Goal: Task Accomplishment & Management: Manage account settings

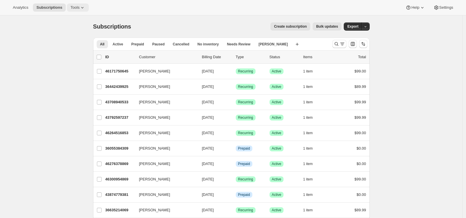
click at [78, 8] on span "Tools" at bounding box center [74, 7] width 9 height 5
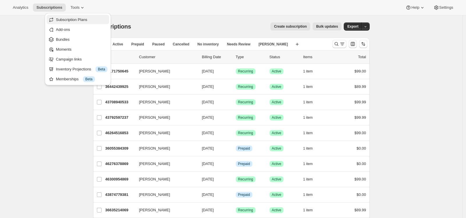
click at [77, 24] on button "Subscription Plans" at bounding box center [78, 19] width 63 height 9
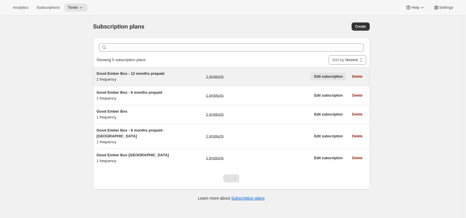
click at [336, 78] on span "Edit subscription" at bounding box center [328, 76] width 29 height 5
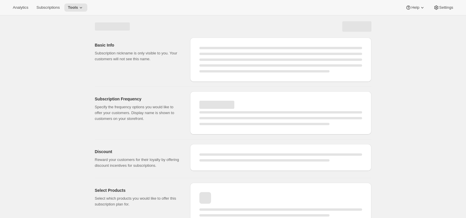
select select "WEEK"
select select "MONTH"
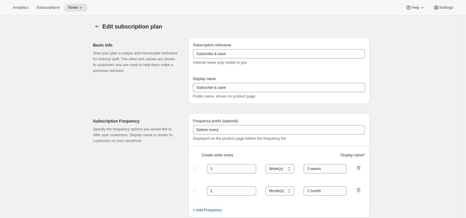
type input "Good Ember Box - 12 months prepaid"
select select "MONTH"
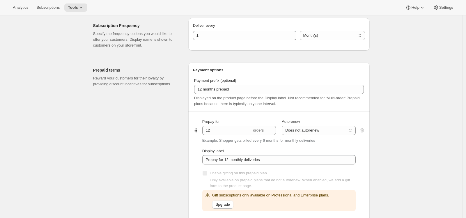
scroll to position [278, 0]
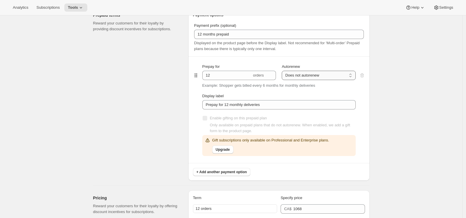
click at [320, 78] on select "Does not autorenew Renews after prepaid period" at bounding box center [319, 75] width 74 height 9
select select "ENABLED"
click at [283, 71] on select "Does not autorenew Renews after prepaid period" at bounding box center [319, 75] width 74 height 9
type input "Prepay for 12 monthly deliveries, Autorenews"
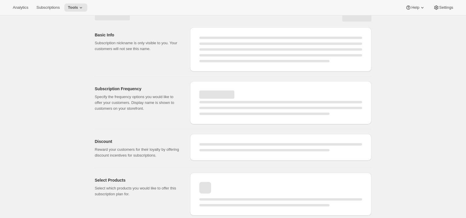
select select "MONTH"
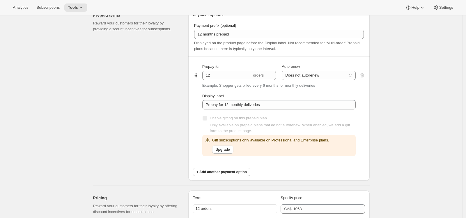
type input "Prepay for 12 monthly deliveries, Autorenews"
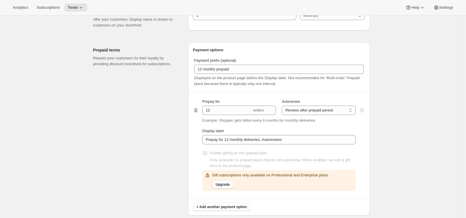
scroll to position [282, 0]
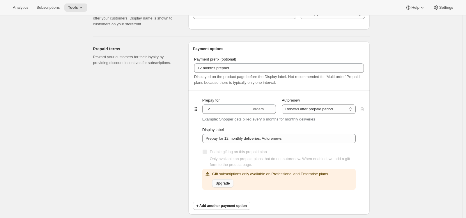
click at [229, 184] on span "Upgrade" at bounding box center [223, 183] width 14 height 5
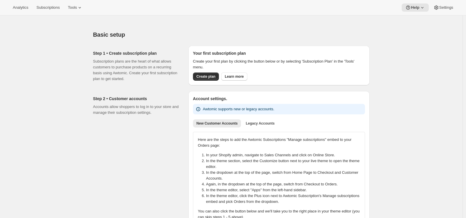
click at [178, 162] on div "Step 2 • Customer accounts Accounts allow shoppers to log in to your store and …" at bounding box center [138, 165] width 91 height 149
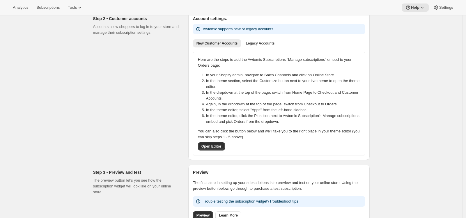
scroll to position [80, 0]
click at [272, 42] on span "Legacy Accounts" at bounding box center [260, 43] width 29 height 5
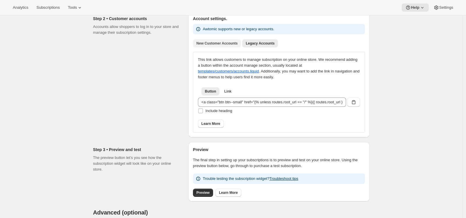
click at [227, 43] on span "New Customer Accounts" at bounding box center [216, 43] width 41 height 5
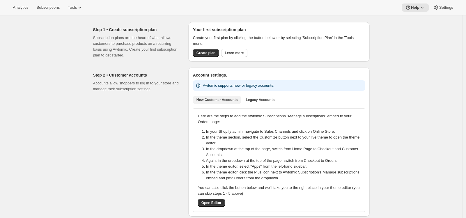
scroll to position [0, 0]
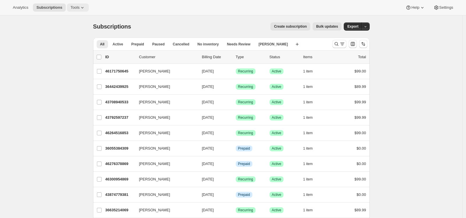
click at [76, 7] on span "Tools" at bounding box center [74, 7] width 9 height 5
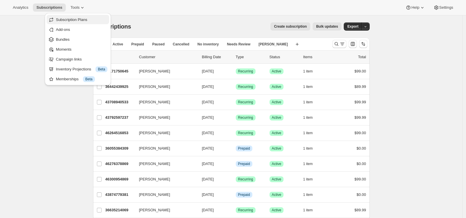
click at [76, 19] on span "Subscription Plans" at bounding box center [71, 19] width 31 height 4
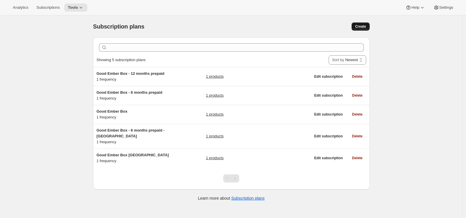
click at [361, 27] on span "Create" at bounding box center [360, 26] width 11 height 5
select select "WEEK"
select select "MONTH"
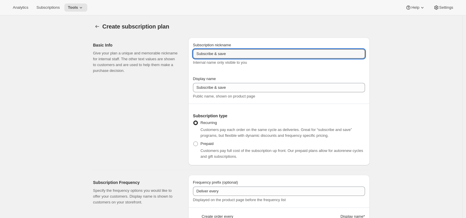
drag, startPoint x: 242, startPoint y: 54, endPoint x: 185, endPoint y: 53, distance: 56.5
click at [185, 53] on div "Basic Info Give your plan a unique and memorable nickname for internal staff. T…" at bounding box center [228, 99] width 281 height 132
type input "Good Ember gift subscription"
drag, startPoint x: 261, startPoint y: 52, endPoint x: 143, endPoint y: 52, distance: 117.6
click at [143, 52] on div "Basic Info Give your plan a unique and memorable nickname for internal staff. T…" at bounding box center [228, 99] width 281 height 132
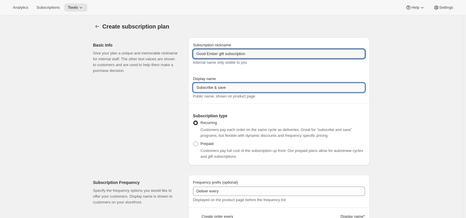
click at [234, 88] on input "Subscribe & save" at bounding box center [279, 87] width 172 height 9
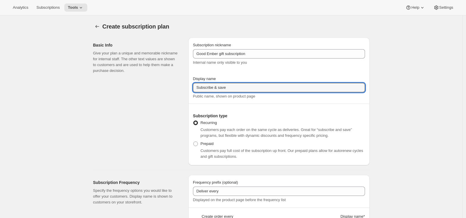
paste input "Good Ember gift subscription"
type input "Good Ember gift subscription"
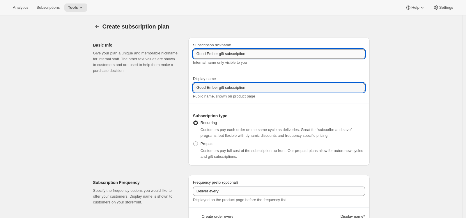
click at [258, 55] on input "Good Ember gift subscription" at bounding box center [279, 53] width 172 height 9
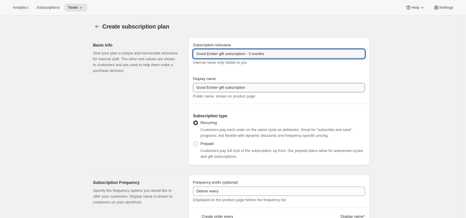
type input "Good Ember gift subscription - 3 months"
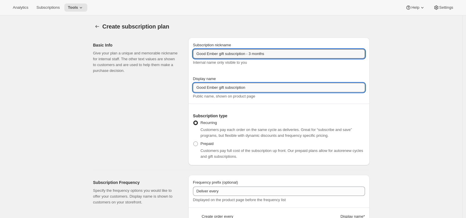
click at [263, 87] on input "Good Ember gift subscription" at bounding box center [279, 87] width 172 height 9
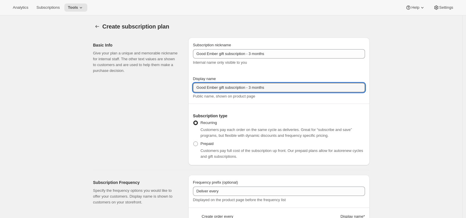
type input "Good Ember gift subscription - 3 months"
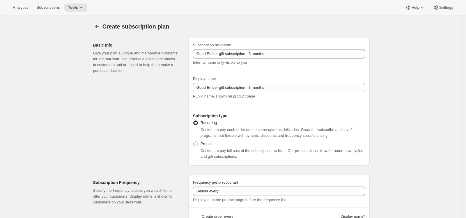
click at [169, 112] on div "Basic Info Give your plan a unique and memorable nickname for internal staff. T…" at bounding box center [138, 102] width 91 height 128
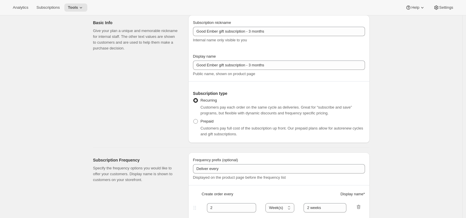
scroll to position [52, 0]
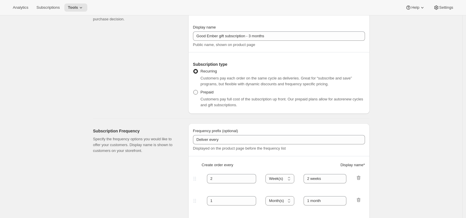
click at [196, 93] on span at bounding box center [195, 92] width 5 height 5
click at [194, 90] on input "Prepaid" at bounding box center [193, 90] width 0 height 0
radio input "true"
select select "MONTH"
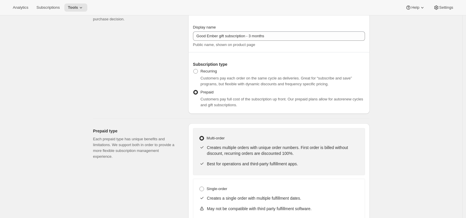
click at [171, 119] on div "Prepaid type Each prepaid type has unique benefits and limitations. We support …" at bounding box center [228, 180] width 281 height 122
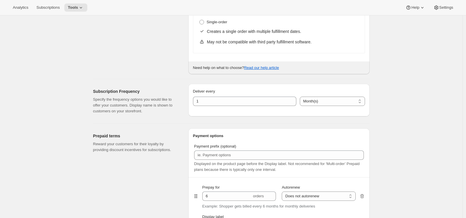
scroll to position [219, 0]
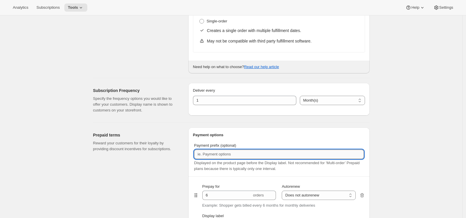
click at [217, 154] on input "Payment prefix (optional)" at bounding box center [279, 154] width 170 height 9
type input "3 months prepaid"
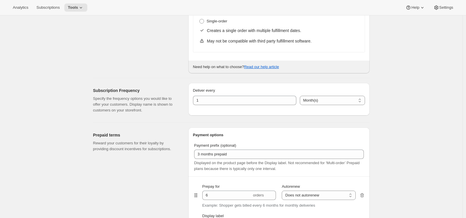
drag, startPoint x: 216, startPoint y: 196, endPoint x: 187, endPoint y: 194, distance: 29.3
type input "3"
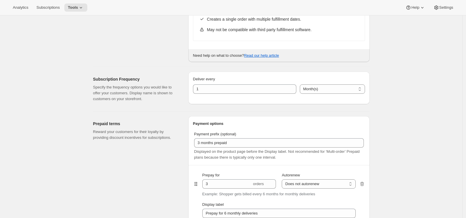
scroll to position [335, 0]
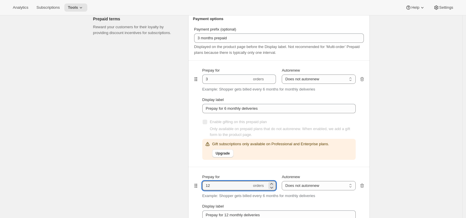
drag, startPoint x: 224, startPoint y: 188, endPoint x: 201, endPoint y: 185, distance: 23.4
click at [201, 185] on div "Prepay for 12 orders Autorenew Does not autorenew Renews after prepaid period D…" at bounding box center [279, 220] width 172 height 106
type input "6"
click at [167, 161] on div "Prepaid terms Reward your customers for their loyalty by providing discount inc…" at bounding box center [138, 151] width 91 height 280
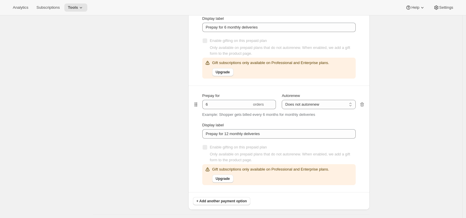
scroll to position [417, 0]
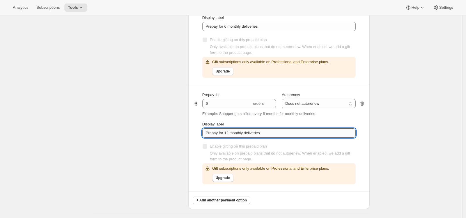
drag, startPoint x: 230, startPoint y: 133, endPoint x: 226, endPoint y: 132, distance: 4.1
click at [226, 132] on input "Prepay for 12 monthly deliveries" at bounding box center [278, 132] width 153 height 9
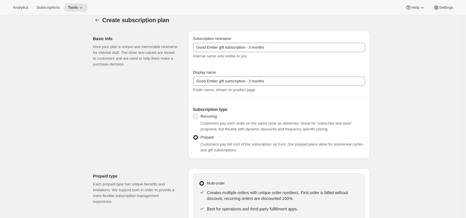
scroll to position [0, 0]
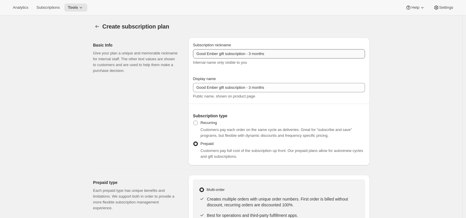
type input "Prepay for 6 monthly deliveries"
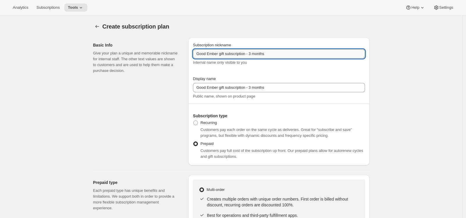
drag, startPoint x: 250, startPoint y: 54, endPoint x: 308, endPoint y: 55, distance: 58.2
click at [308, 55] on input "Good Ember gift subscription - 3 months" at bounding box center [279, 53] width 172 height 9
type input "Good Ember gift subscription"
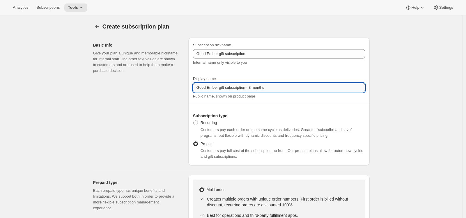
drag, startPoint x: 250, startPoint y: 87, endPoint x: 307, endPoint y: 88, distance: 57.4
click at [307, 88] on input "Good Ember gift subscription - 3 months" at bounding box center [279, 87] width 172 height 9
type input "Good Ember gift subscription"
click at [146, 131] on div "Basic Info Give your plan a unique and memorable nickname for internal staff. T…" at bounding box center [138, 102] width 91 height 128
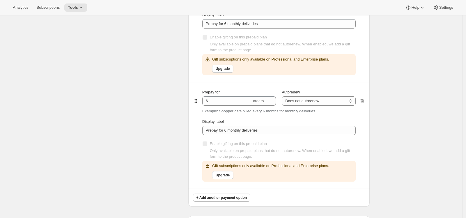
scroll to position [487, 0]
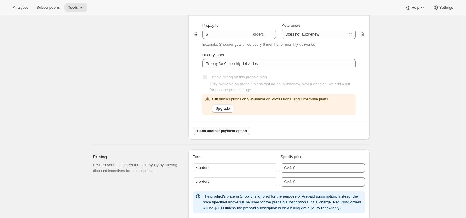
click at [228, 133] on span "+ Add another payment option" at bounding box center [221, 131] width 50 height 5
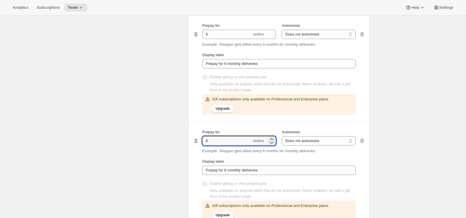
drag, startPoint x: 224, startPoint y: 142, endPoint x: 198, endPoint y: 140, distance: 26.3
click at [198, 140] on div "Prepay for 6 orders Autorenew Does not autorenew Renews after prepaid period Do…" at bounding box center [279, 175] width 172 height 106
type input "12"
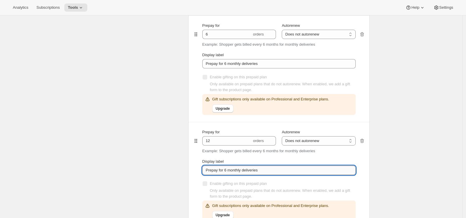
click at [227, 171] on input "Prepay for 6 monthly deliveries" at bounding box center [278, 170] width 153 height 9
type input "Prepay for 12 monthly deliveries"
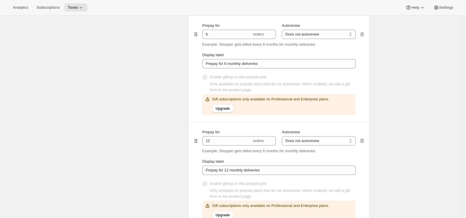
click at [184, 161] on div "Prepaid terms Reward your customers for their loyalty by providing discount inc…" at bounding box center [138, 53] width 91 height 386
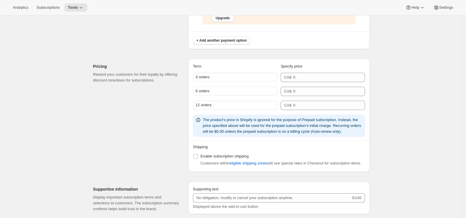
scroll to position [714, 0]
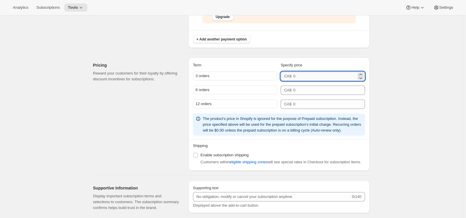
drag, startPoint x: 302, startPoint y: 76, endPoint x: 298, endPoint y: 76, distance: 4.1
click at [298, 76] on input "number" at bounding box center [324, 76] width 63 height 9
type input "282"
click at [302, 89] on input "number" at bounding box center [324, 90] width 63 height 9
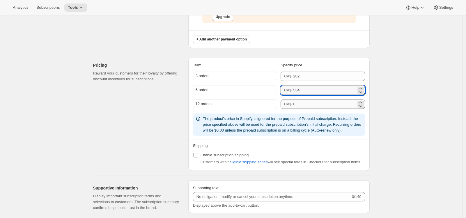
type input "534"
click at [312, 107] on input "number" at bounding box center [324, 104] width 63 height 9
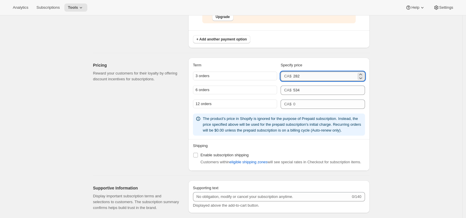
click at [303, 76] on input "282" at bounding box center [324, 76] width 63 height 9
type input "280"
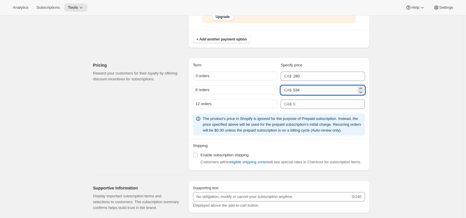
drag, startPoint x: 297, startPoint y: 91, endPoint x: 305, endPoint y: 91, distance: 7.9
click at [305, 91] on input "534" at bounding box center [324, 90] width 63 height 9
type input "530"
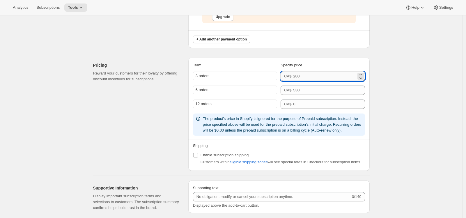
drag, startPoint x: 297, startPoint y: 76, endPoint x: 305, endPoint y: 75, distance: 8.2
click at [305, 75] on input "280" at bounding box center [324, 76] width 63 height 9
type input "267"
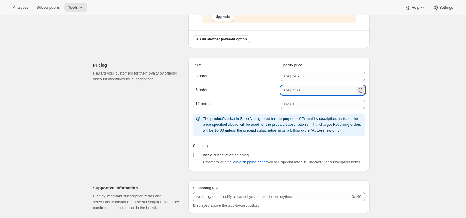
drag, startPoint x: 299, startPoint y: 90, endPoint x: 305, endPoint y: 89, distance: 6.2
click at [305, 89] on input "530" at bounding box center [324, 90] width 63 height 9
type input "534"
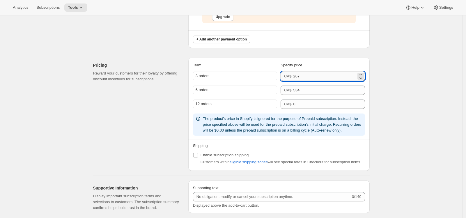
drag, startPoint x: 297, startPoint y: 76, endPoint x: 307, endPoint y: 76, distance: 10.2
click at [307, 76] on input "267" at bounding box center [324, 76] width 63 height 9
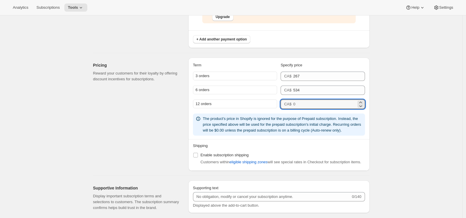
drag, startPoint x: 299, startPoint y: 103, endPoint x: 294, endPoint y: 104, distance: 5.0
click at [294, 104] on div "CA$" at bounding box center [323, 104] width 84 height 9
click at [302, 104] on input "1069" at bounding box center [324, 104] width 63 height 9
click at [314, 103] on input "1009" at bounding box center [324, 104] width 63 height 9
type input "1009"
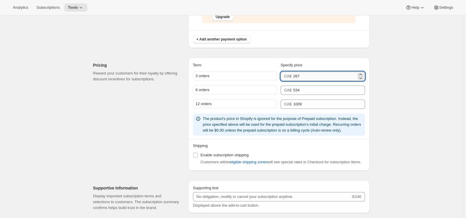
drag, startPoint x: 297, startPoint y: 75, endPoint x: 303, endPoint y: 75, distance: 5.6
click at [303, 75] on input "267" at bounding box center [324, 76] width 63 height 9
type input "282"
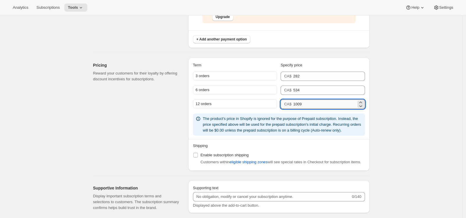
click at [308, 104] on input "1009" at bounding box center [324, 104] width 63 height 9
click at [177, 134] on div "Pricing Reward your customers for their loyalty by offering discount incentives…" at bounding box center [138, 114] width 91 height 113
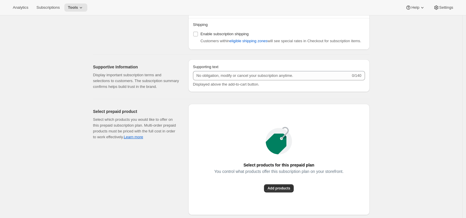
scroll to position [864, 0]
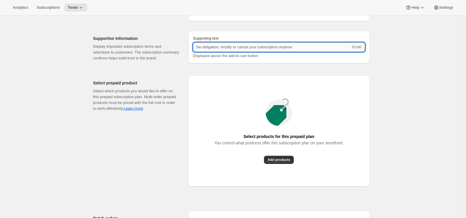
click at [307, 52] on input "Supporting text" at bounding box center [272, 47] width 158 height 9
type input "Gift subscription does not renew."
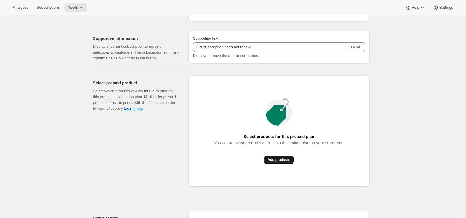
click at [286, 162] on span "Add products" at bounding box center [279, 159] width 23 height 5
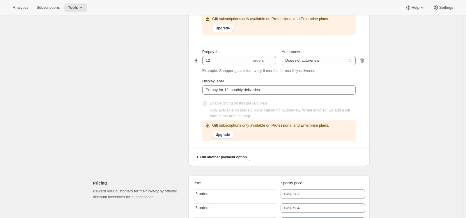
scroll to position [596, 0]
click at [230, 135] on span "Upgrade" at bounding box center [223, 135] width 14 height 5
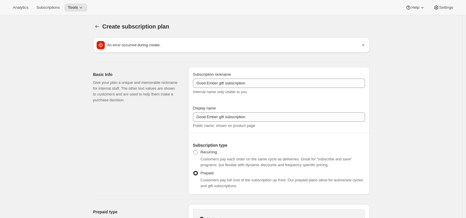
scroll to position [0, 0]
click at [100, 24] on icon "Subscription plans" at bounding box center [97, 27] width 6 height 6
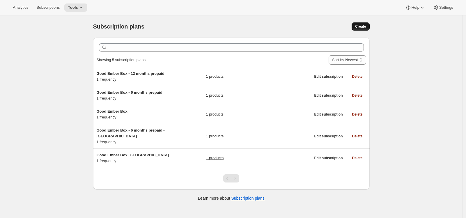
click at [363, 28] on span "Create" at bounding box center [360, 26] width 11 height 5
select select "WEEK"
select select "MONTH"
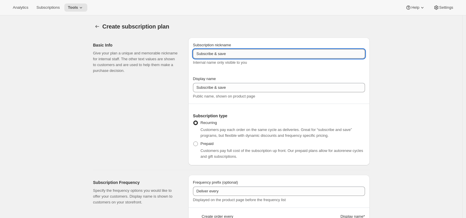
drag, startPoint x: 232, startPoint y: 52, endPoint x: 235, endPoint y: 53, distance: 3.4
click at [235, 53] on input "Subscribe & save" at bounding box center [279, 53] width 172 height 9
type input "Gift subscription"
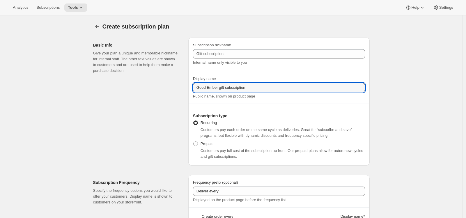
type input "Good Ember gift subscription"
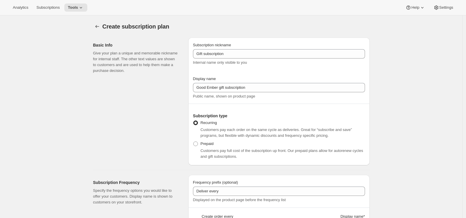
click at [161, 111] on div "Basic Info Give your plan a unique and memorable nickname for internal staff. T…" at bounding box center [138, 102] width 91 height 128
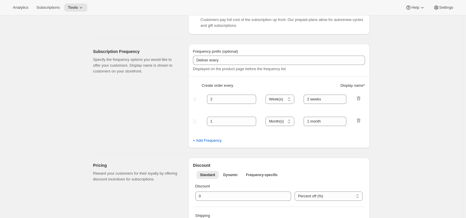
scroll to position [134, 0]
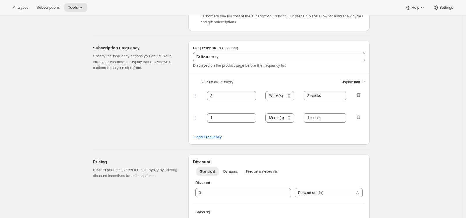
click at [360, 93] on icon "button" at bounding box center [359, 95] width 4 height 4
type input "1"
select select "MONTH"
type input "1 month"
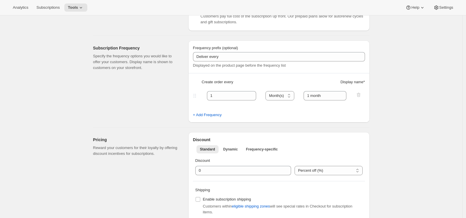
click at [160, 128] on div "Pricing Reward your customers for their loyalty by offering discount incentives…" at bounding box center [228, 176] width 281 height 96
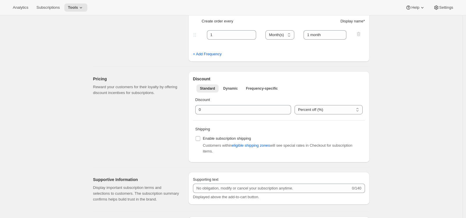
scroll to position [225, 0]
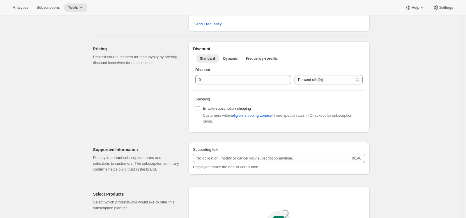
click at [160, 130] on div "Pricing Reward your customers for their loyalty by offering discount incentives…" at bounding box center [138, 86] width 91 height 91
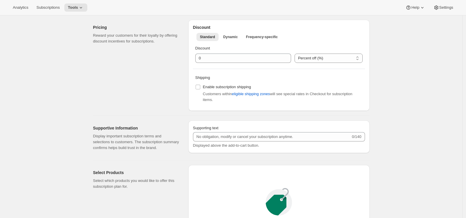
scroll to position [71, 0]
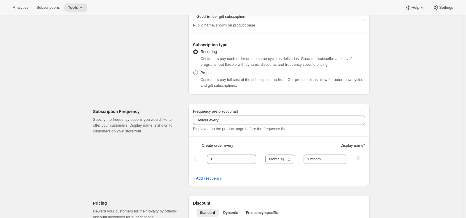
click at [197, 72] on span at bounding box center [195, 72] width 5 height 5
click at [194, 71] on input "Prepaid" at bounding box center [193, 70] width 0 height 0
radio input "true"
select select "MONTH"
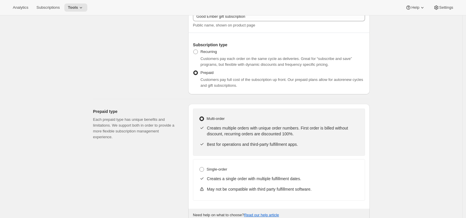
click at [196, 155] on div "Multi-order Creates multiple orders with unique order numbers. First order is b…" at bounding box center [279, 132] width 172 height 47
click at [176, 161] on div "Prepaid type Each prepaid type has unique benefits and limitations. We support …" at bounding box center [138, 163] width 91 height 118
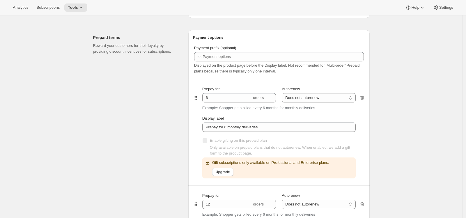
scroll to position [317, 0]
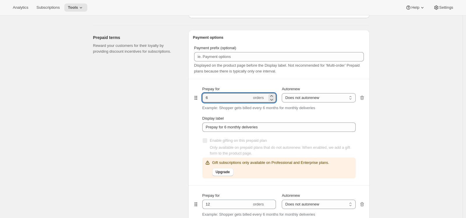
drag, startPoint x: 216, startPoint y: 98, endPoint x: 199, endPoint y: 97, distance: 16.6
click at [199, 97] on div "Prepay for 6 orders Autorenew Does not autorenew Renews after prepaid period Do…" at bounding box center [279, 132] width 172 height 106
type input "3"
click at [180, 128] on div "Prepaid terms Reward your customers for their loyalty by providing discount inc…" at bounding box center [138, 170] width 91 height 280
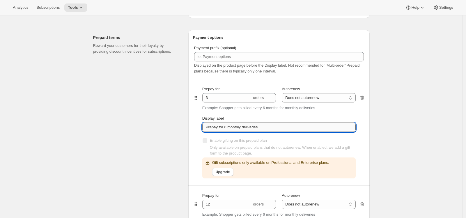
click at [227, 128] on input "Prepay for 6 monthly deliveries" at bounding box center [278, 127] width 153 height 9
type input "Prepay for 3 monthly deliveries"
click at [144, 157] on div "Prepaid terms Reward your customers for their loyalty by providing discount inc…" at bounding box center [138, 170] width 91 height 280
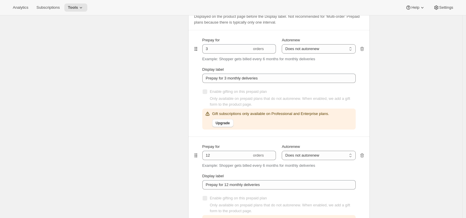
scroll to position [387, 0]
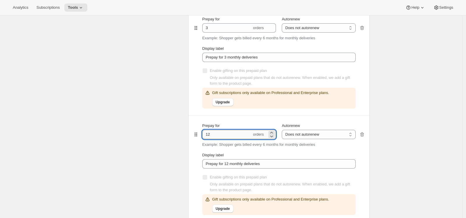
drag, startPoint x: 220, startPoint y: 136, endPoint x: 205, endPoint y: 135, distance: 15.1
click at [205, 135] on input "12" at bounding box center [226, 134] width 49 height 9
type input "6"
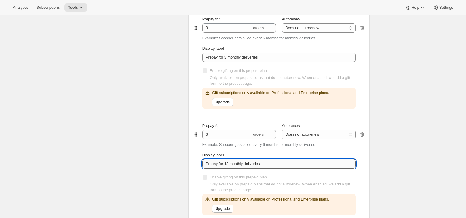
drag, startPoint x: 230, startPoint y: 165, endPoint x: 227, endPoint y: 164, distance: 3.1
click at [227, 164] on input "Prepay for 12 monthly deliveries" at bounding box center [278, 163] width 153 height 9
type input "Prepay for 6 monthly deliveries"
click at [190, 162] on div "Payment options Payment prefix (optional) Displayed on the product page before …" at bounding box center [278, 100] width 181 height 280
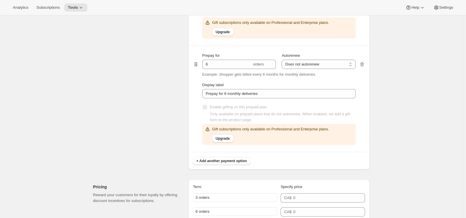
scroll to position [463, 0]
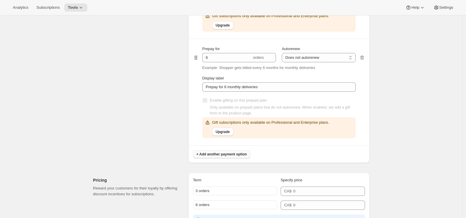
click at [233, 155] on span "+ Add another payment option" at bounding box center [221, 154] width 50 height 5
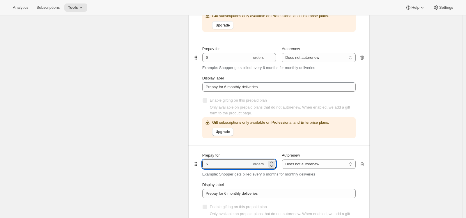
drag, startPoint x: 224, startPoint y: 166, endPoint x: 173, endPoint y: 166, distance: 51.2
click at [173, 166] on div "Prepaid terms Reward your customers for their loyalty by providing discount inc…" at bounding box center [228, 74] width 281 height 391
type input "12"
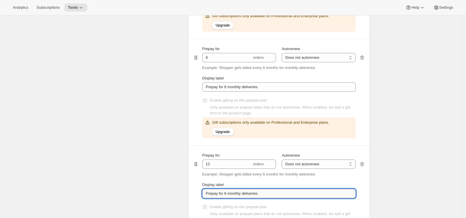
click at [228, 194] on input "Prepay for 6 monthly deliveries" at bounding box center [278, 193] width 153 height 9
type input "Prepay for 12 monthly deliveries"
click at [187, 171] on div "Prepaid terms Reward your customers for their loyalty by providing discount inc…" at bounding box center [228, 74] width 281 height 391
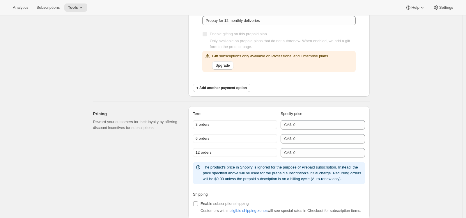
scroll to position [639, 0]
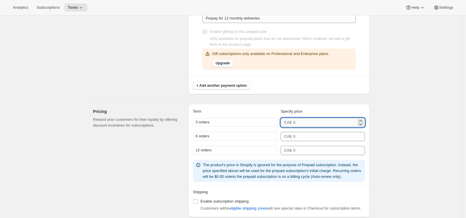
click at [301, 123] on input "number" at bounding box center [324, 122] width 63 height 9
type input "282"
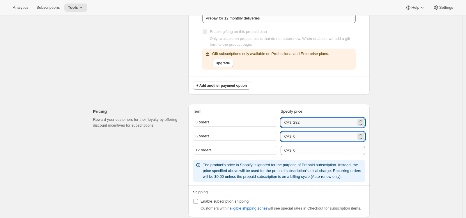
click at [300, 139] on input "number" at bounding box center [324, 136] width 63 height 9
type input "534"
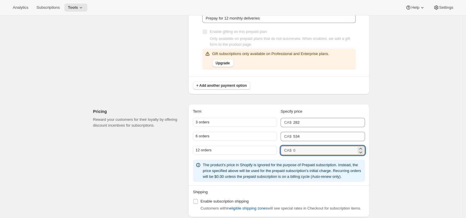
drag, startPoint x: 298, startPoint y: 150, endPoint x: 293, endPoint y: 151, distance: 5.0
click at [293, 151] on div "CA$" at bounding box center [323, 150] width 84 height 9
type input "1009"
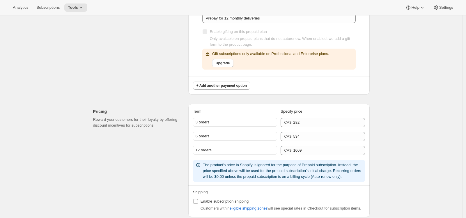
click at [159, 159] on div "Pricing Reward your customers for their loyalty by offering discount incentives…" at bounding box center [138, 160] width 91 height 113
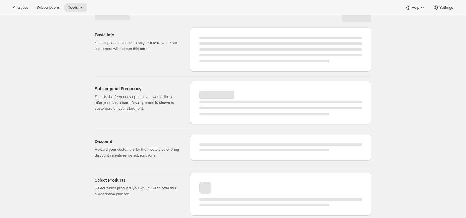
select select "WEEK"
select select "MONTH"
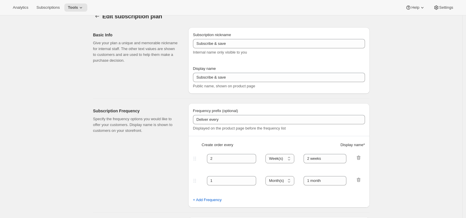
scroll to position [358, 0]
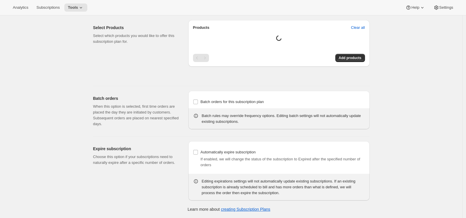
type input "Gift subscription"
type input "Good Ember gift subscription"
select select "MONTH"
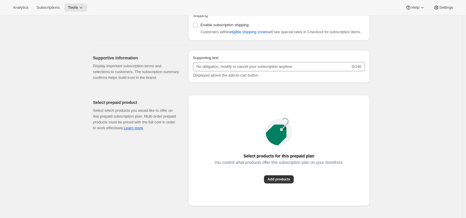
scroll to position [820, 0]
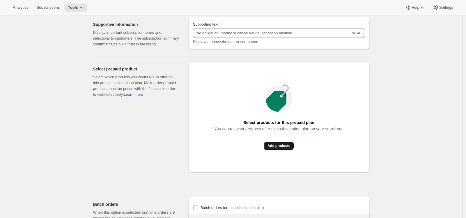
click at [287, 148] on span "Add products" at bounding box center [279, 146] width 23 height 5
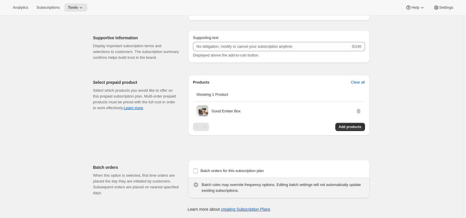
click at [145, 139] on div "Select prepaid product Select which products you would like to offer on this pr…" at bounding box center [138, 112] width 91 height 75
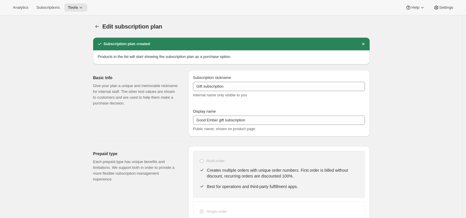
scroll to position [381, 0]
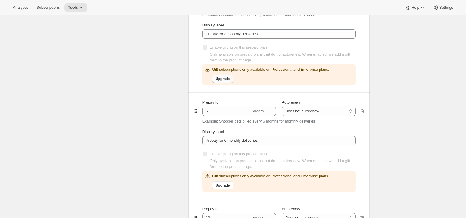
click at [225, 82] on button "Upgrade" at bounding box center [222, 79] width 21 height 8
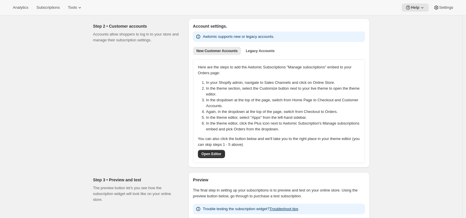
scroll to position [79, 0]
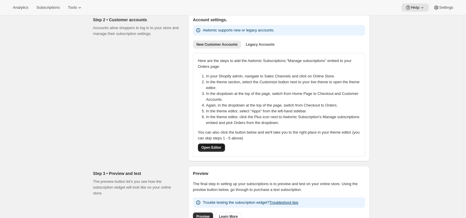
click at [213, 148] on span "Open Editor" at bounding box center [211, 147] width 20 height 5
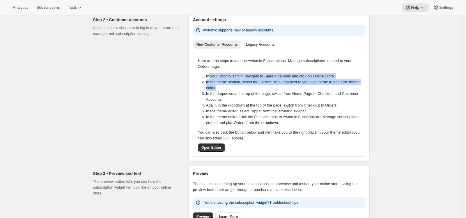
drag, startPoint x: 210, startPoint y: 77, endPoint x: 275, endPoint y: 86, distance: 65.3
click at [275, 86] on ol "In your Shopify admin, navigate to Sales Channels and click on Online Store. In…" at bounding box center [278, 99] width 169 height 52
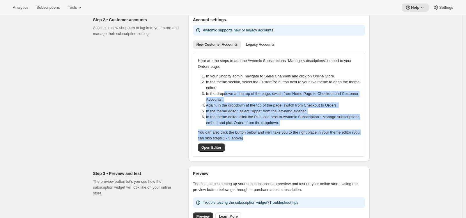
drag, startPoint x: 228, startPoint y: 94, endPoint x: 282, endPoint y: 139, distance: 70.3
click at [282, 139] on div "Here are the steps to add the Awtomic Subscriptions "Manage subscriptions" embe…" at bounding box center [279, 105] width 162 height 94
click at [282, 139] on p "You can also click the button below and we'll take you to the right place in yo…" at bounding box center [279, 136] width 162 height 12
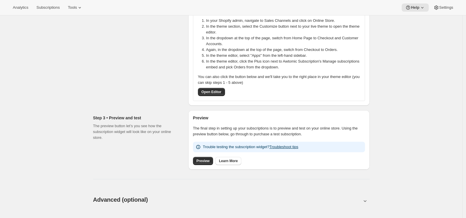
scroll to position [137, 0]
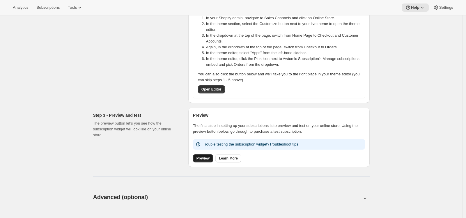
click at [209, 160] on span "Preview" at bounding box center [202, 158] width 13 height 5
click at [145, 84] on div "Step 2 • Customer accounts Accounts allow shoppers to log in to your store and …" at bounding box center [138, 28] width 91 height 149
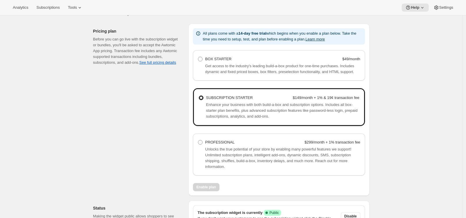
scroll to position [366, 0]
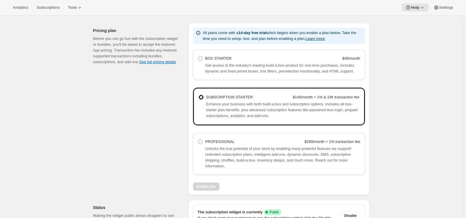
click at [89, 149] on div "Finalize setup. This page is ready Finalize setup Pricing plan Before you can g…" at bounding box center [231, 137] width 291 height 272
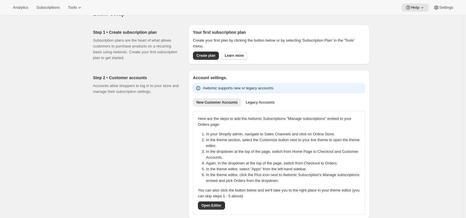
scroll to position [0, 0]
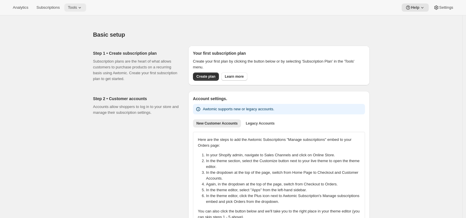
click at [75, 10] on span "Tools" at bounding box center [72, 7] width 9 height 5
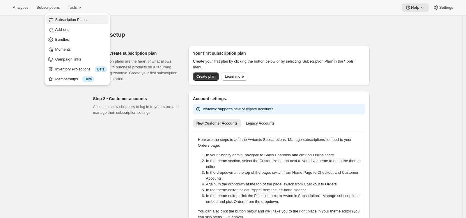
click at [74, 22] on span "Subscription Plans" at bounding box center [70, 19] width 31 height 4
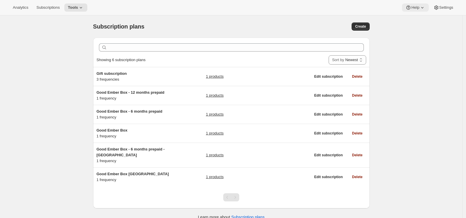
click at [411, 6] on span "Help" at bounding box center [415, 7] width 8 height 5
click at [413, 31] on span "Help Center" at bounding box center [413, 29] width 20 height 4
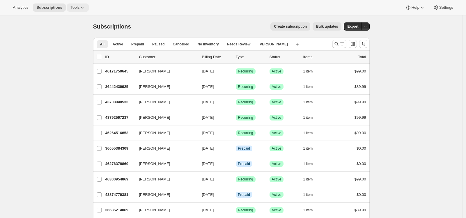
click at [77, 8] on span "Tools" at bounding box center [74, 7] width 9 height 5
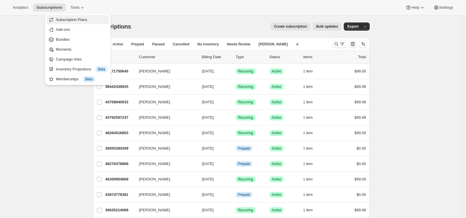
click at [86, 22] on span "Subscription Plans" at bounding box center [71, 19] width 31 height 4
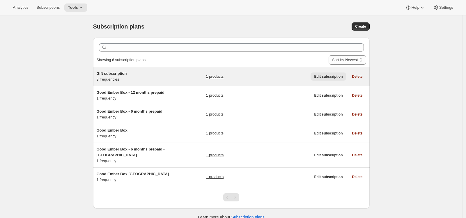
click at [337, 78] on span "Edit subscription" at bounding box center [328, 76] width 29 height 5
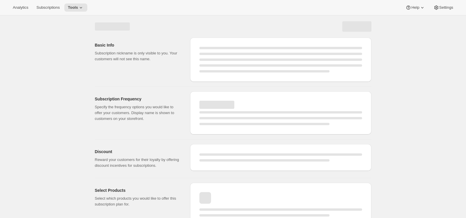
select select "WEEK"
select select "MONTH"
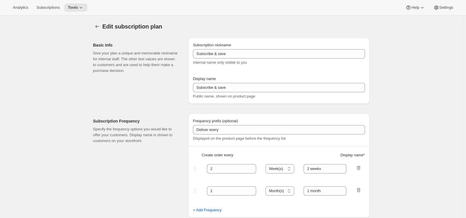
type input "Gift subscription"
type input "Good Ember gift subscription"
select select "MONTH"
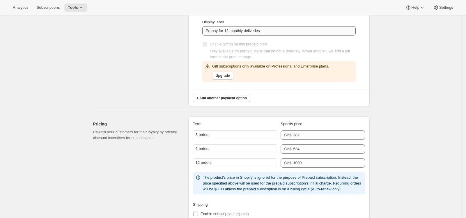
scroll to position [730, 0]
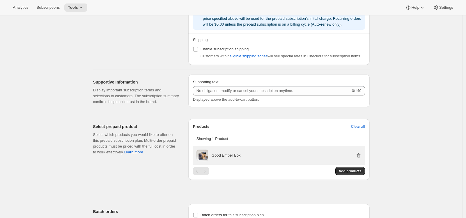
click at [359, 158] on icon "button" at bounding box center [359, 155] width 4 height 4
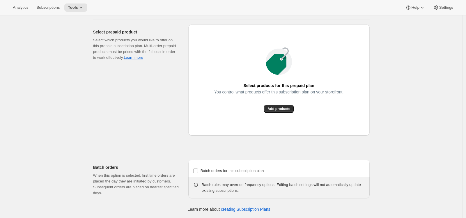
scroll to position [850, 0]
click at [284, 109] on span "Add products" at bounding box center [279, 109] width 23 height 5
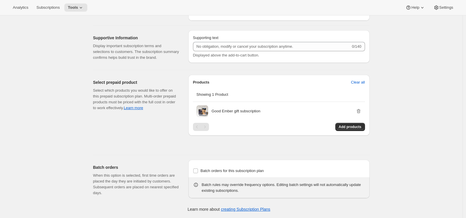
click at [139, 134] on div "Select prepaid product Select which products you would like to offer on this pr…" at bounding box center [138, 112] width 91 height 75
click at [164, 149] on div "Select prepaid product Select which products you would like to offer on this pr…" at bounding box center [138, 112] width 91 height 75
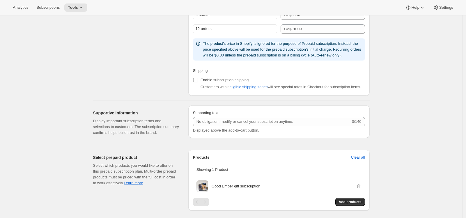
scroll to position [662, 0]
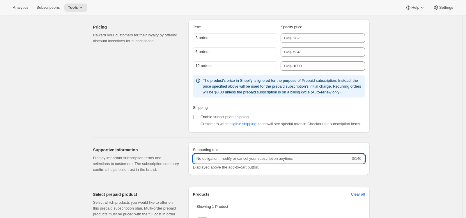
click at [244, 163] on input "Supporting text" at bounding box center [272, 158] width 158 height 9
type input "Gift subscription. Does not autorenew."
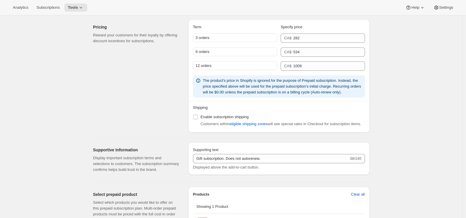
click at [142, 113] on div "Pricing Reward your customers for their loyalty by offering discount incentives…" at bounding box center [138, 76] width 91 height 113
click at [207, 37] on div "3 orders" at bounding box center [235, 37] width 84 height 9
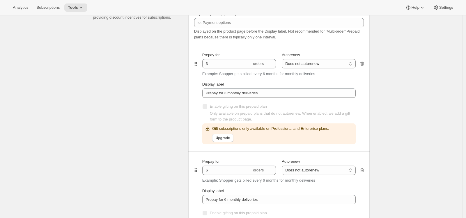
scroll to position [275, 0]
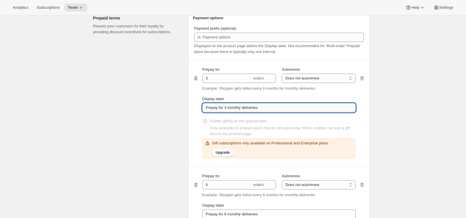
click at [249, 107] on input "Prepay for 3 monthly deliveries" at bounding box center [278, 107] width 153 height 9
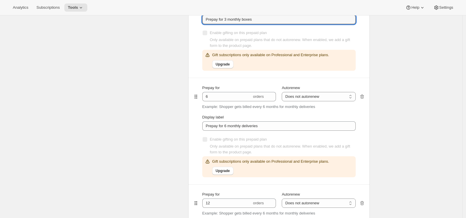
scroll to position [382, 0]
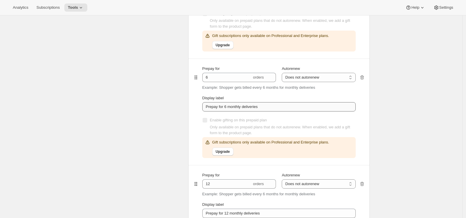
type input "Prepay for 3 monthly boxes"
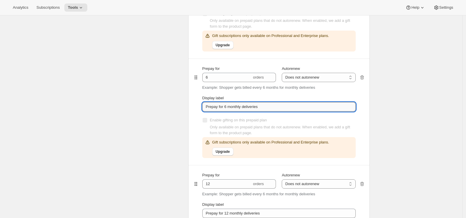
click at [251, 109] on input "Prepay for 6 monthly deliveries" at bounding box center [278, 106] width 153 height 9
type input "Prepay for 6 monthly boxes"
click at [184, 131] on div "Prepaid terms Reward your customers for their loyalty by providing discount inc…" at bounding box center [138, 96] width 91 height 386
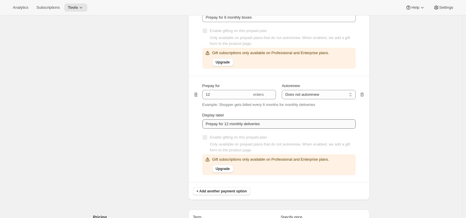
scroll to position [472, 0]
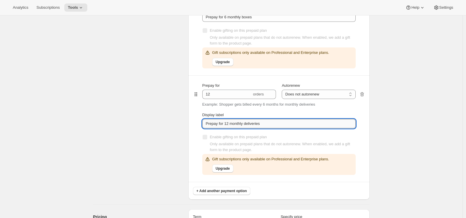
click at [259, 125] on input "Prepay for 12 monthly deliveries" at bounding box center [278, 123] width 153 height 9
type input "Prepay for 12 monthly boxes"
click at [158, 132] on div "Prepaid terms Reward your customers for their loyalty by providing discount inc…" at bounding box center [138, 6] width 91 height 386
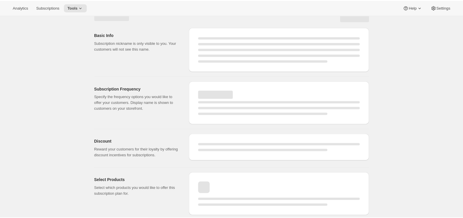
scroll to position [610, 0]
select select "MONTH"
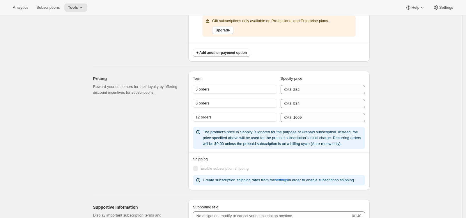
type input "Prepay for 3 monthly boxes"
type input "Prepay for 6 monthly boxes"
type input "Prepay for 12 monthly boxes"
type input "Gift subscription. Does not autorenew."
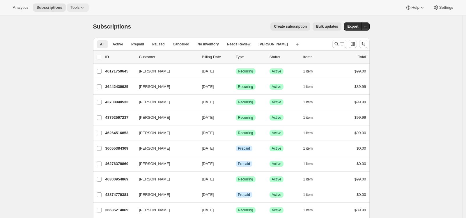
click at [77, 8] on span "Tools" at bounding box center [74, 7] width 9 height 5
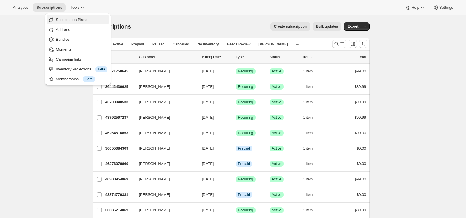
click at [79, 18] on span "Subscription Plans" at bounding box center [71, 19] width 31 height 4
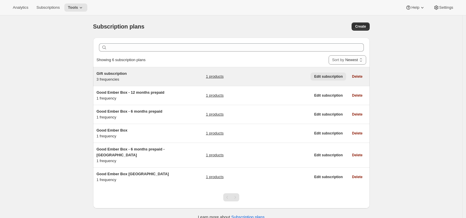
click at [332, 76] on span "Edit subscription" at bounding box center [328, 76] width 29 height 5
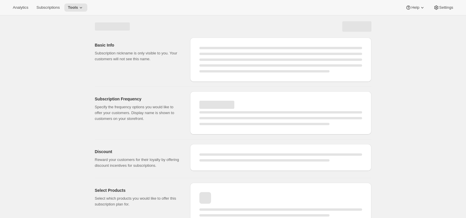
select select "WEEK"
select select "MONTH"
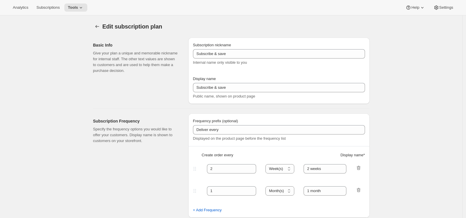
type input "Gift subscription"
type input "Good Ember gift subscription"
type input "Gift subscription. Does not autorenew."
select select "MONTH"
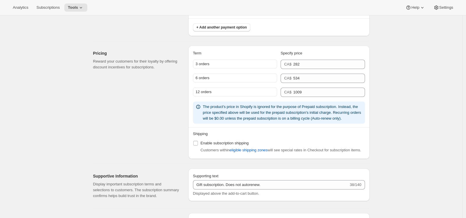
scroll to position [638, 0]
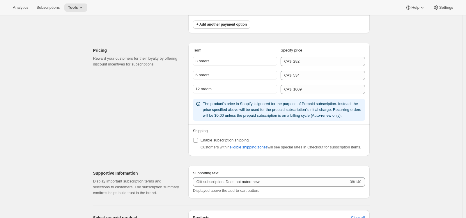
click at [210, 60] on div "3 orders" at bounding box center [235, 61] width 84 height 9
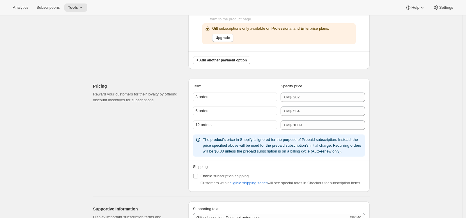
scroll to position [497, 0]
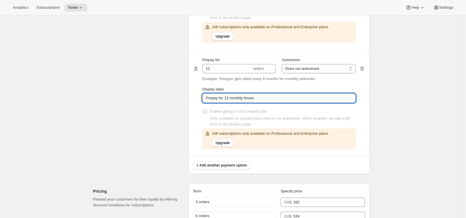
drag, startPoint x: 266, startPoint y: 98, endPoint x: 221, endPoint y: 97, distance: 45.4
click at [221, 97] on input "Prepay for 12 monthly boxes" at bounding box center [278, 97] width 153 height 9
click at [223, 97] on input "Prepay for 12 monthly boxes" at bounding box center [278, 97] width 153 height 9
drag, startPoint x: 227, startPoint y: 98, endPoint x: 190, endPoint y: 97, distance: 37.0
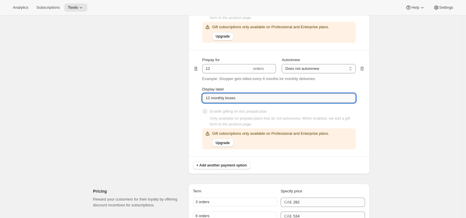
click at [219, 97] on input "12 monthly boxes" at bounding box center [278, 97] width 153 height 9
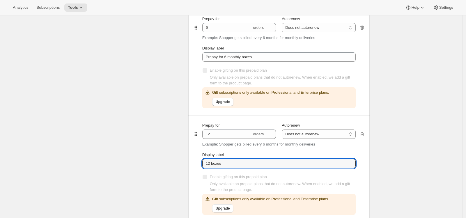
scroll to position [430, 0]
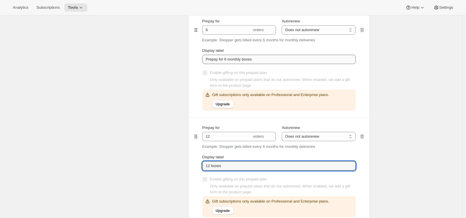
type input "12 boxes"
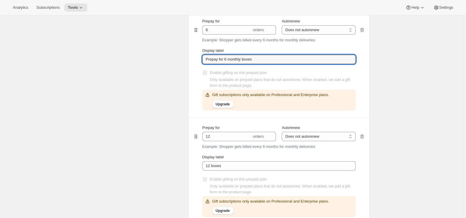
drag, startPoint x: 227, startPoint y: 58, endPoint x: 188, endPoint y: 58, distance: 38.4
click at [188, 58] on div "Prepaid terms Reward your customers for their loyalty by providing discount inc…" at bounding box center [228, 46] width 281 height 391
click at [223, 59] on input "6 monthly boxes" at bounding box center [278, 59] width 153 height 9
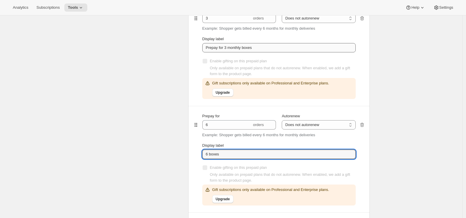
scroll to position [328, 0]
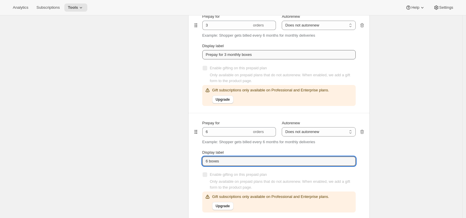
type input "6 boxes"
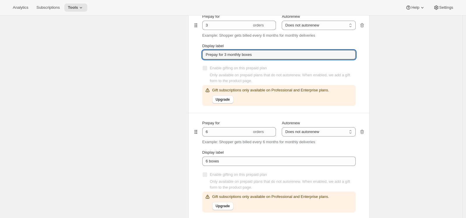
drag, startPoint x: 227, startPoint y: 54, endPoint x: 193, endPoint y: 54, distance: 34.4
click at [193, 54] on div "Payment options Payment prefix (optional) Displayed on the product page before …" at bounding box center [278, 150] width 181 height 386
click at [219, 55] on input "3 monthly boxes" at bounding box center [278, 54] width 153 height 9
click at [236, 54] on input "3 boxes" at bounding box center [278, 54] width 153 height 9
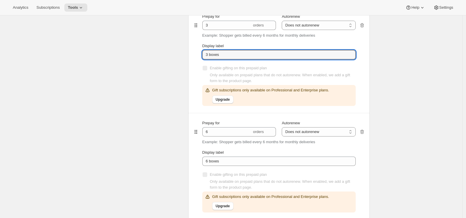
type input "3 boxes"
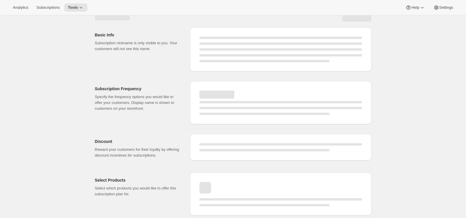
select select "MONTH"
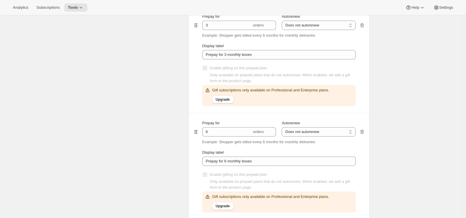
type input "3 boxes"
type input "6 boxes"
type input "12 boxes"
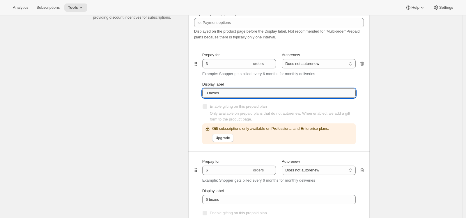
click at [239, 95] on input "3 boxes" at bounding box center [278, 92] width 153 height 9
click at [264, 93] on input "3 boxes - $94 per box" at bounding box center [278, 92] width 153 height 9
drag, startPoint x: 264, startPoint y: 93, endPoint x: 188, endPoint y: 85, distance: 76.4
click at [188, 85] on div "Prepaid terms Reward your customers for their loyalty by providing discount inc…" at bounding box center [228, 186] width 281 height 391
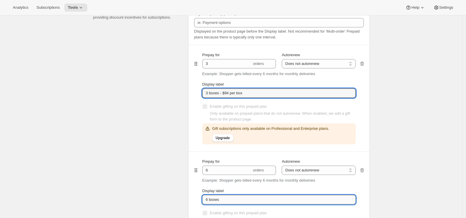
click at [237, 201] on input "6 boxes" at bounding box center [278, 199] width 153 height 9
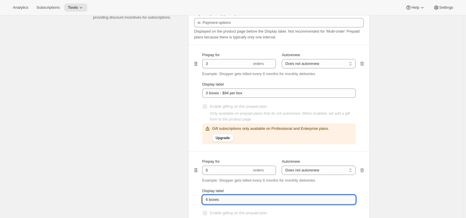
click at [237, 201] on input "6 boxes" at bounding box center [278, 199] width 153 height 9
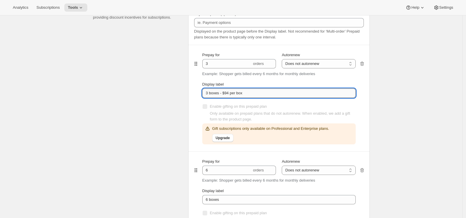
drag, startPoint x: 222, startPoint y: 93, endPoint x: 266, endPoint y: 91, distance: 43.4
click at [266, 91] on input "3 boxes - $94 per box" at bounding box center [278, 92] width 153 height 9
click at [232, 92] on input "3 boxes - $94 per box" at bounding box center [278, 92] width 153 height 9
click at [224, 93] on input "3 boxes - $94 per box" at bounding box center [278, 92] width 153 height 9
click at [225, 93] on input "3 boxes - $94 per box" at bounding box center [278, 92] width 153 height 9
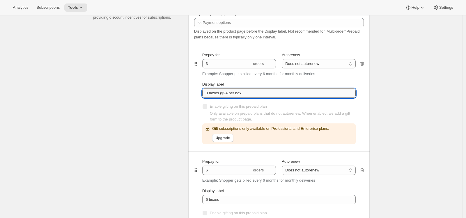
click at [264, 91] on input "3 boxes ($94 per box" at bounding box center [278, 92] width 153 height 9
drag, startPoint x: 222, startPoint y: 93, endPoint x: 269, endPoint y: 91, distance: 46.3
click at [269, 91] on input "3 boxes ($94 per box)" at bounding box center [278, 92] width 153 height 9
type input "3 boxes ($94 per box)"
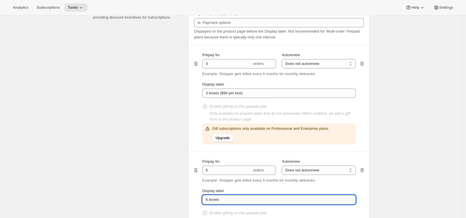
click at [237, 200] on input "6 boxes" at bounding box center [278, 199] width 153 height 9
paste input "($94 per box)"
drag, startPoint x: 231, startPoint y: 200, endPoint x: 227, endPoint y: 200, distance: 3.8
click at [227, 200] on input "6 boxes ($94 per box)" at bounding box center [278, 199] width 153 height 9
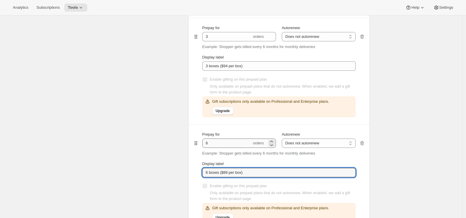
scroll to position [493, 0]
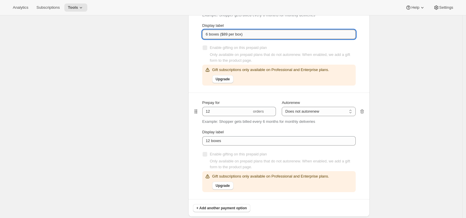
drag, startPoint x: 222, startPoint y: 35, endPoint x: 268, endPoint y: 33, distance: 45.7
click at [268, 33] on input "6 boxes ($89 per box)" at bounding box center [278, 34] width 153 height 9
type input "6 boxes ($89 per box)"
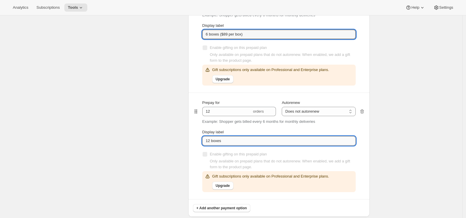
click at [241, 142] on input "12 boxes" at bounding box center [278, 140] width 153 height 9
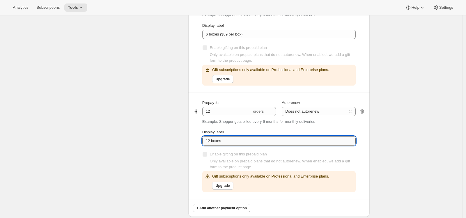
paste input "($89 per box)"
click at [231, 141] on input "12 boxes ($89 per box)" at bounding box center [278, 140] width 153 height 9
click at [269, 141] on input "12 boxes ($84 per box)" at bounding box center [278, 140] width 153 height 9
type input "12 boxes ($84 per box)"
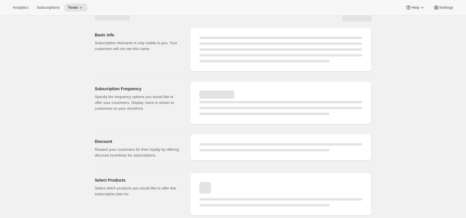
select select "MONTH"
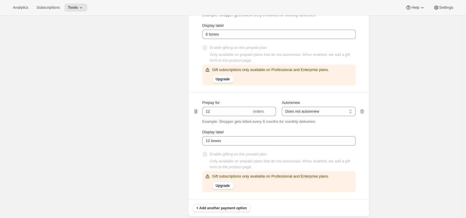
type input "3 boxes ($94 per box)"
type input "6 boxes ($89 per box)"
type input "12 boxes ($84 per box)"
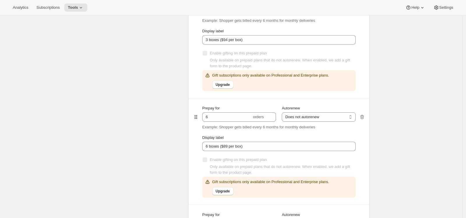
scroll to position [368, 0]
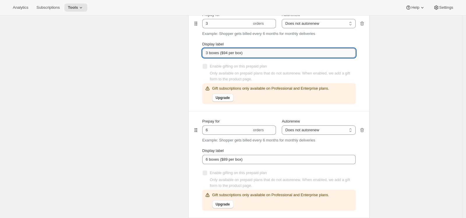
click at [230, 54] on input "3 boxes ($94 per box)" at bounding box center [278, 52] width 153 height 9
type input "3 boxes ($95 per box)"
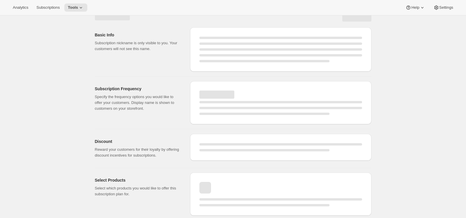
select select "MONTH"
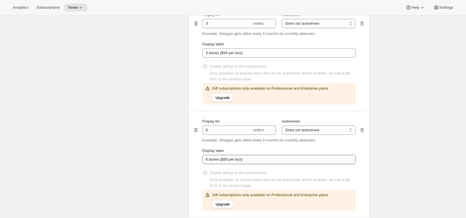
type input "3 boxes ($95 per box)"
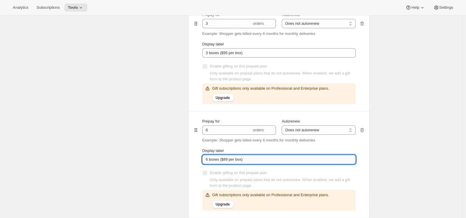
drag, startPoint x: 227, startPoint y: 160, endPoint x: 230, endPoint y: 159, distance: 3.5
click at [230, 159] on input "6 boxes ($89 per box)" at bounding box center [278, 159] width 153 height 9
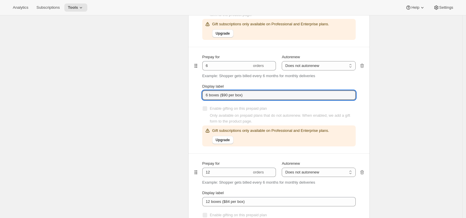
scroll to position [433, 0]
type input "6 boxes ($90 per box)"
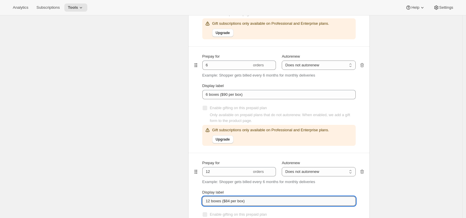
click at [232, 201] on input "12 boxes ($84 per box)" at bounding box center [278, 200] width 153 height 9
click at [264, 200] on input "12 boxes ($85 per box)" at bounding box center [278, 200] width 153 height 9
type input "12 boxes ($85 per box)"
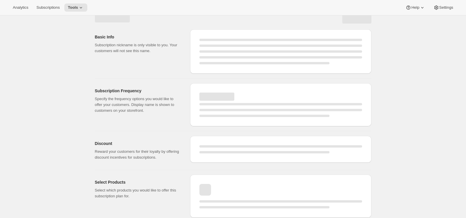
scroll to position [0, 0]
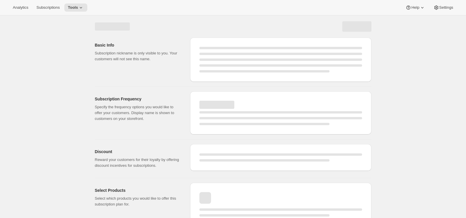
select select "MONTH"
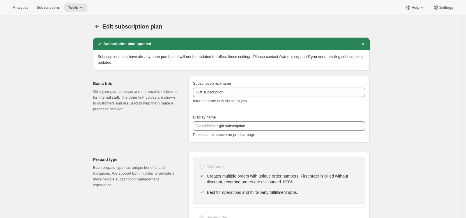
type input "6 boxes ($90 per box)"
type input "12 boxes ($85 per box)"
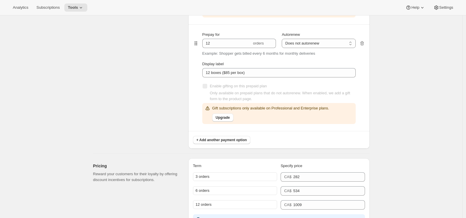
scroll to position [659, 0]
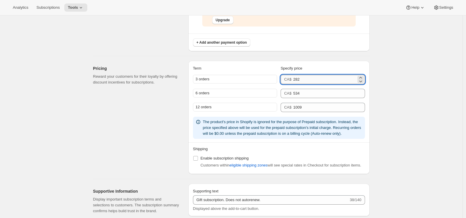
click at [302, 80] on input "282" at bounding box center [324, 79] width 63 height 9
type input "285"
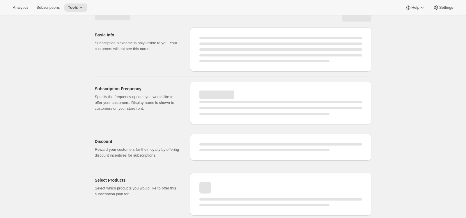
select select "MONTH"
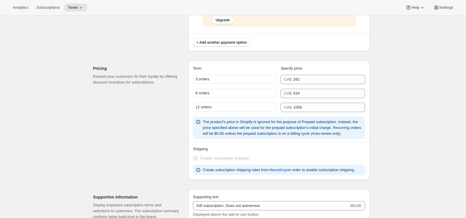
type input "285"
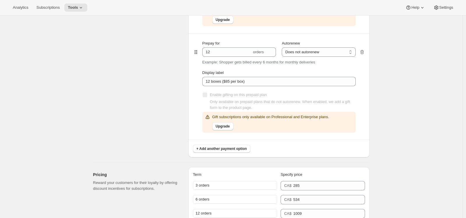
scroll to position [627, 0]
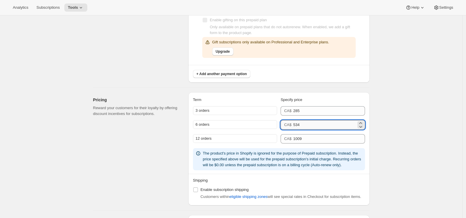
drag, startPoint x: 298, startPoint y: 125, endPoint x: 309, endPoint y: 123, distance: 11.5
click at [309, 123] on input "534" at bounding box center [324, 124] width 63 height 9
type input "540"
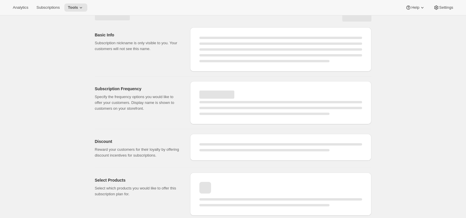
select select "MONTH"
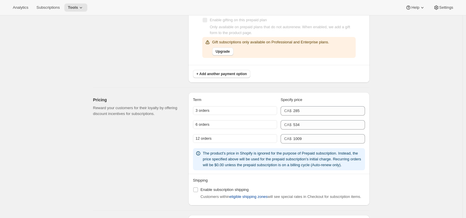
type input "540"
drag, startPoint x: 299, startPoint y: 138, endPoint x: 307, endPoint y: 139, distance: 7.9
click at [307, 139] on input "1009" at bounding box center [324, 138] width 63 height 9
type input "1020"
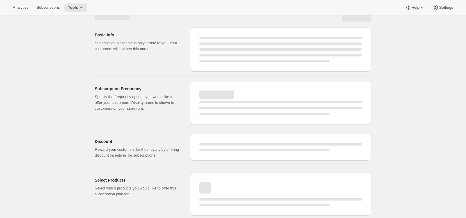
select select "MONTH"
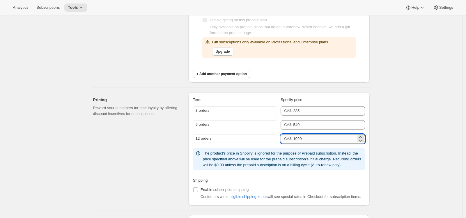
drag, startPoint x: 301, startPoint y: 139, endPoint x: 305, endPoint y: 139, distance: 4.1
click at [305, 139] on input "1020" at bounding box center [324, 138] width 63 height 9
click at [305, 140] on input "1020" at bounding box center [324, 138] width 63 height 9
drag, startPoint x: 295, startPoint y: 139, endPoint x: 304, endPoint y: 139, distance: 9.6
click at [304, 139] on div "CA$ 1020" at bounding box center [323, 138] width 84 height 9
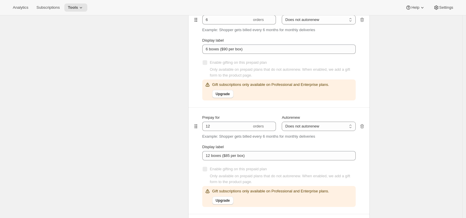
scroll to position [476, 0]
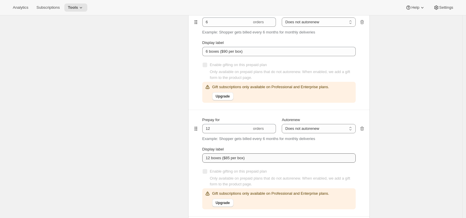
type input "999"
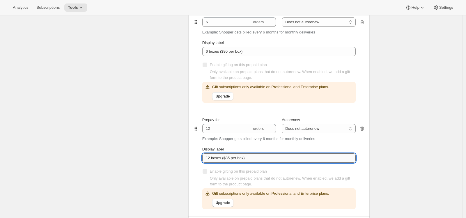
click at [232, 158] on input "12 boxes ($85 per box)" at bounding box center [278, 157] width 153 height 9
click at [263, 158] on input "12 boxes ($82.50 per box)" at bounding box center [278, 157] width 153 height 9
type input "12 boxes ($82.50 per box)"
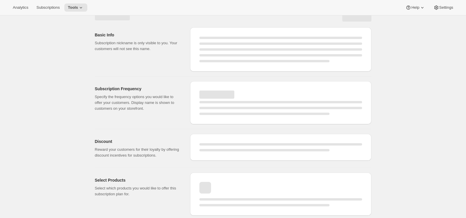
select select "MONTH"
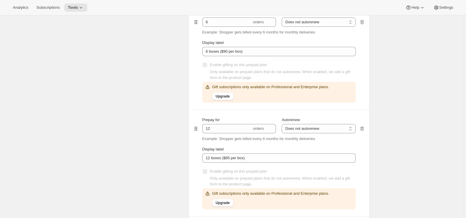
type input "12 boxes ($82.50 per box)"
type input "999"
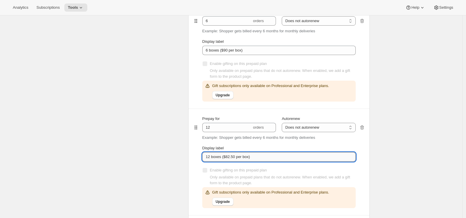
drag, startPoint x: 229, startPoint y: 156, endPoint x: 238, endPoint y: 157, distance: 8.9
click at [238, 157] on input "12 boxes ($82.50 per box)" at bounding box center [278, 156] width 153 height 9
type input "12 boxes ($85 per box)"
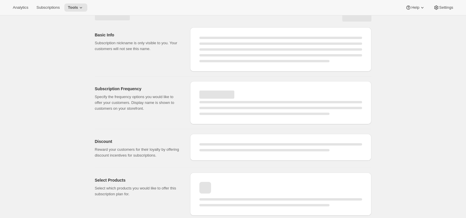
select select "MONTH"
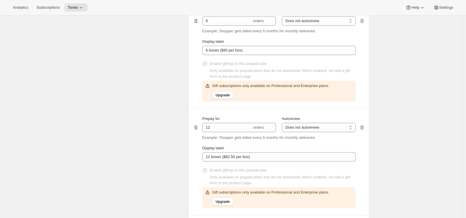
type input "12 boxes ($85 per box)"
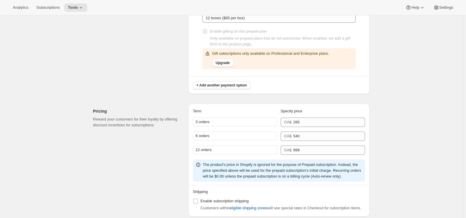
scroll to position [727, 0]
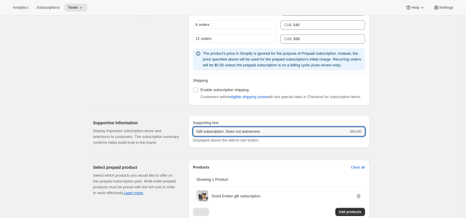
drag, startPoint x: 231, startPoint y: 144, endPoint x: 174, endPoint y: 133, distance: 57.2
click at [174, 133] on div "Supportive Information Display important subscription terms and selections to c…" at bounding box center [228, 131] width 281 height 40
click at [254, 136] on input "Does not autorenew." at bounding box center [271, 131] width 156 height 9
type input "Does not autorenew."
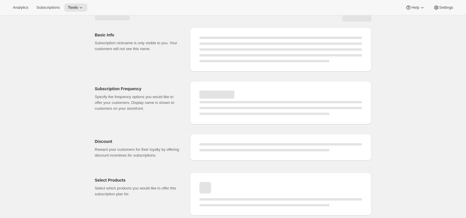
select select "MONTH"
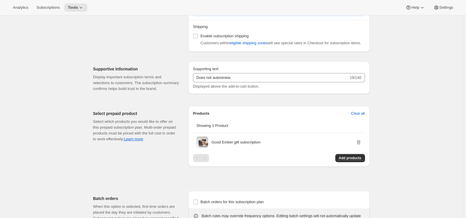
scroll to position [785, 0]
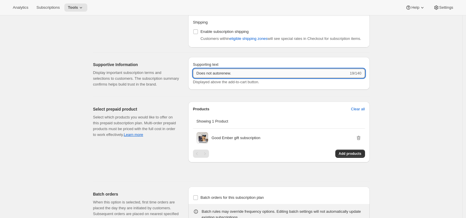
drag, startPoint x: 201, startPoint y: 85, endPoint x: 198, endPoint y: 85, distance: 3.2
click at [198, 78] on input "Does not autorenew." at bounding box center [271, 73] width 156 height 9
type input "This subscription oes not autorenew."
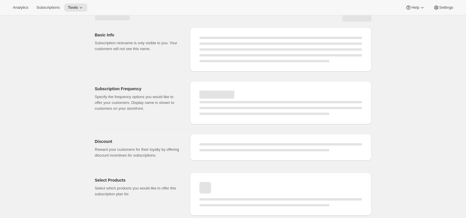
select select "MONTH"
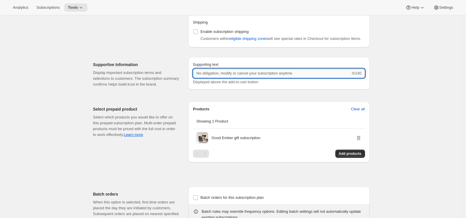
click at [232, 78] on input "Supporting text" at bounding box center [272, 73] width 158 height 9
type input "You'll be prompted to enter your gift recipient's details after checkout."
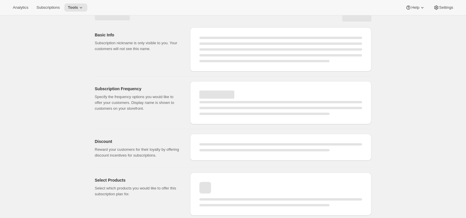
select select "MONTH"
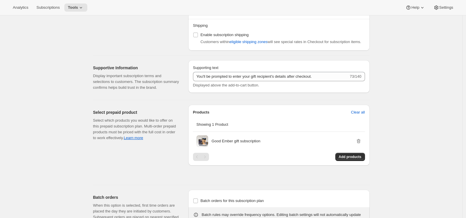
scroll to position [729, 0]
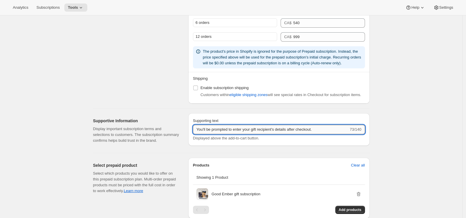
click at [330, 134] on input "You'll be prompted to enter your gift recipient's details after checkout." at bounding box center [271, 129] width 156 height 9
type input "You'll be prompted to enter your gift recipient's details after checkout"
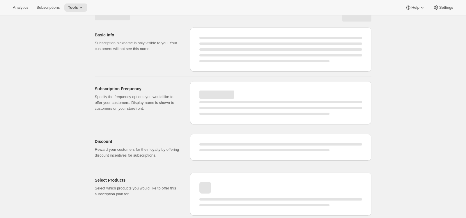
select select "MONTH"
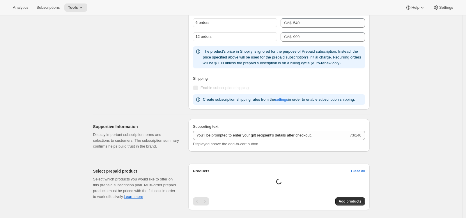
type input "You'll be prompted to enter your gift recipient's details after checkout"
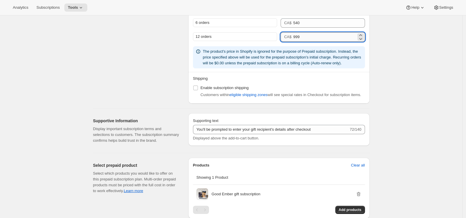
drag, startPoint x: 296, startPoint y: 37, endPoint x: 319, endPoint y: 37, distance: 23.3
click at [319, 37] on input "999" at bounding box center [324, 36] width 63 height 9
type input "1020"
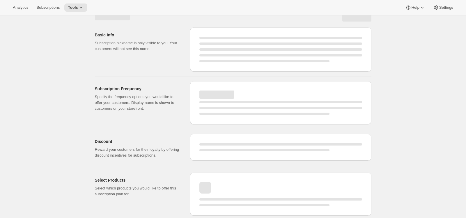
select select "MONTH"
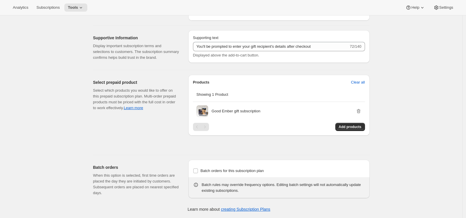
scroll to position [820, 0]
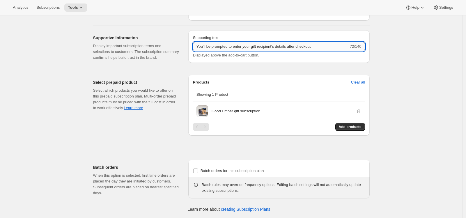
drag, startPoint x: 209, startPoint y: 50, endPoint x: 236, endPoint y: 51, distance: 27.1
click at [236, 51] on input "You'll be prompted to enter your gift recipient's details after checkout" at bounding box center [271, 46] width 156 height 9
click at [251, 50] on input "You'll get an email to share enter your gift recipient's details after checkout" at bounding box center [271, 46] width 156 height 9
click at [332, 51] on input "You'll get an email to share your gift recipient's details after checkout" at bounding box center [271, 46] width 156 height 9
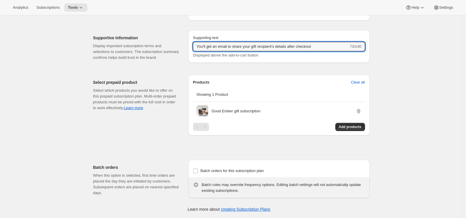
type input "You'll get an email to share your gift recipient's details after checkout"
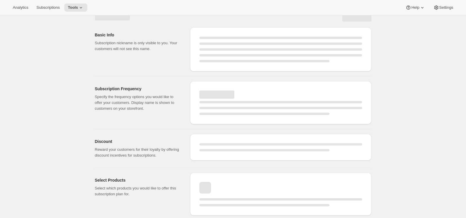
select select "MONTH"
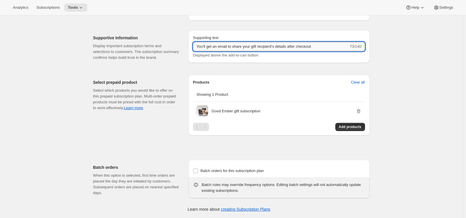
drag, startPoint x: 231, startPoint y: 51, endPoint x: 245, endPoint y: 51, distance: 14.3
click at [245, 51] on input "You'll get an email to share your gift recipient's details after checkout" at bounding box center [271, 46] width 156 height 9
type input "You'll get an email with instructions to share your gift recipient's details af…"
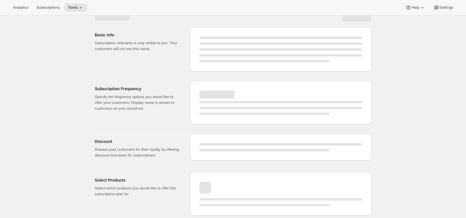
select select "MONTH"
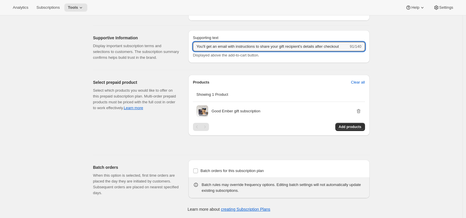
scroll to position [0, 6]
drag, startPoint x: 290, startPoint y: 52, endPoint x: 351, endPoint y: 53, distance: 61.4
click at [351, 51] on div "You'll get an email with instructions to share your gift recipient's details af…" at bounding box center [279, 46] width 172 height 9
click at [314, 51] on input "You'll get an email with instructions to share your gift recipient's details af…" at bounding box center [271, 46] width 156 height 9
click at [347, 51] on input "You'll get an email with instructions to share your gift recipient's details af…" at bounding box center [271, 46] width 156 height 9
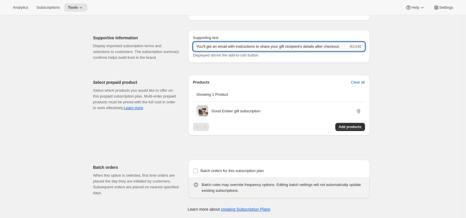
scroll to position [0, 7]
type input "You'll get an email with instructions to share your gift recipient's details af…"
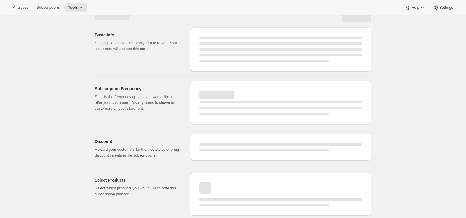
scroll to position [820, 0]
select select "MONTH"
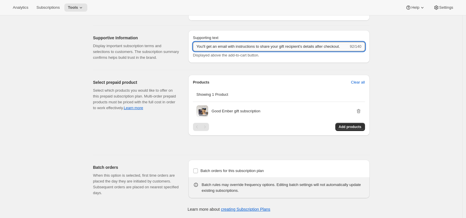
click at [291, 50] on input "You'll get an email with instructions to share your gift recipient's details af…" at bounding box center [271, 46] width 156 height 9
type input "You'll get an email with instructions to share your recipient's details after c…"
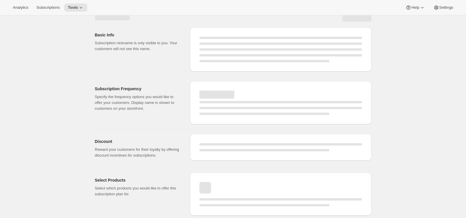
select select "MONTH"
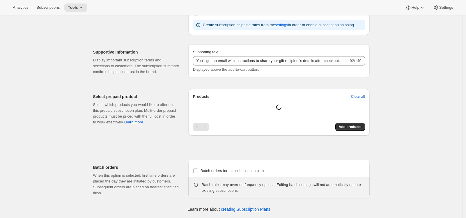
type input "You'll get an email with instructions to share your recipient's details after c…"
